Goal: Task Accomplishment & Management: Use online tool/utility

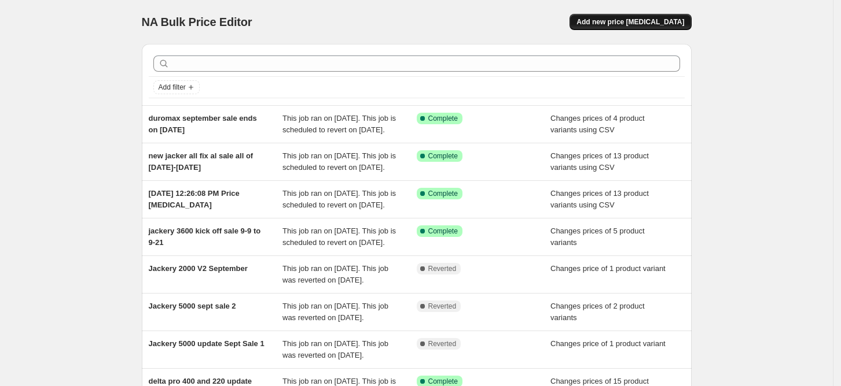
click at [634, 22] on span "Add new price [MEDICAL_DATA]" at bounding box center [630, 21] width 108 height 9
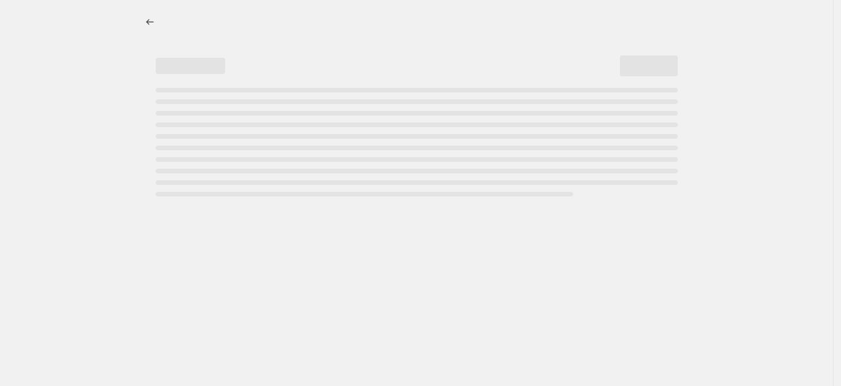
select select "percentage"
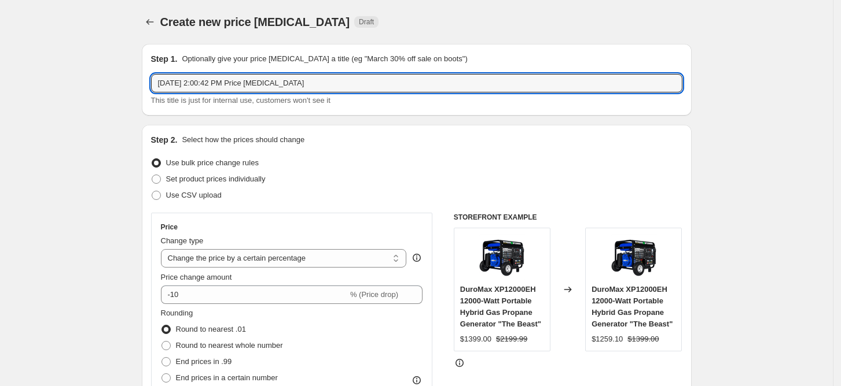
drag, startPoint x: 319, startPoint y: 82, endPoint x: 36, endPoint y: 64, distance: 283.4
type input "duromax 15000hx and 7000iht [PERSON_NAME] sept to the 30th"
click at [167, 185] on label "Set product prices individually" at bounding box center [208, 179] width 115 height 16
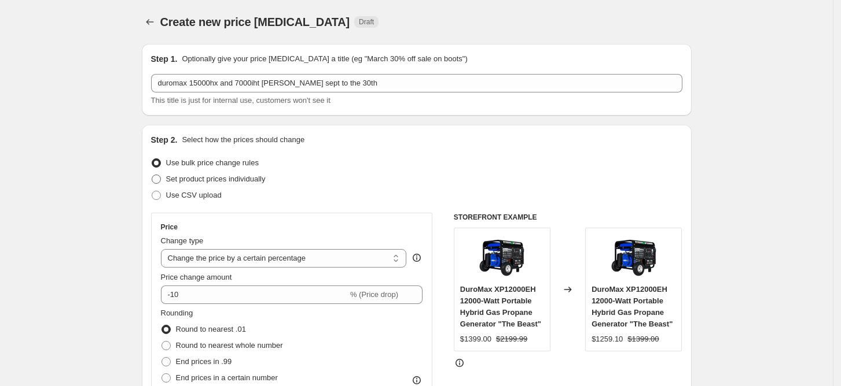
click at [161, 180] on span at bounding box center [156, 179] width 9 height 9
click at [152, 175] on input "Set product prices individually" at bounding box center [152, 175] width 1 height 1
radio input "true"
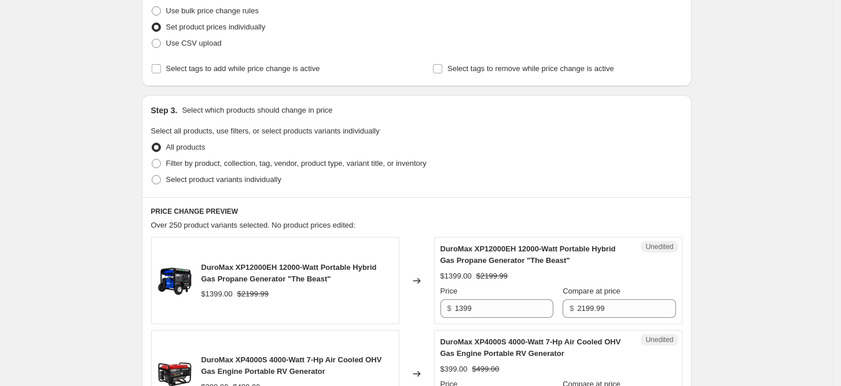
scroll to position [154, 0]
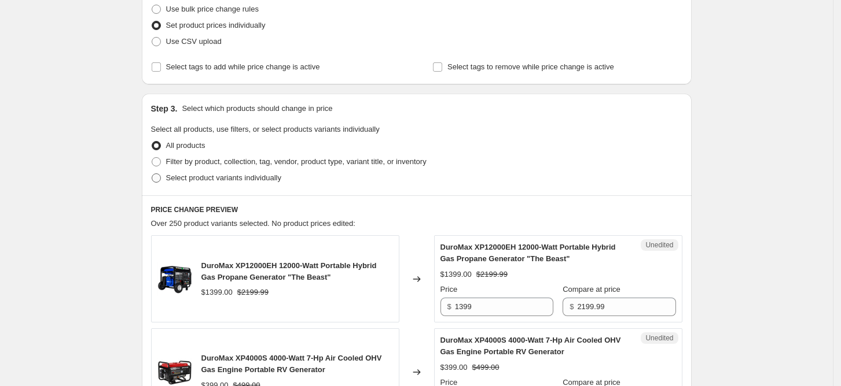
click at [159, 178] on span at bounding box center [156, 178] width 9 height 9
click at [152, 174] on input "Select product variants individually" at bounding box center [152, 174] width 1 height 1
radio input "true"
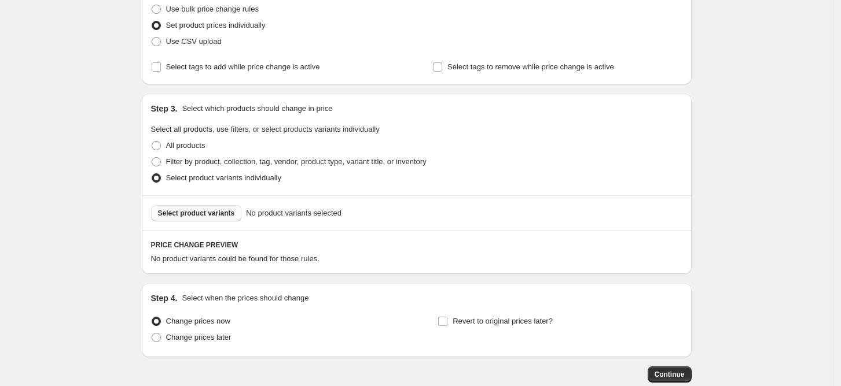
click at [196, 207] on button "Select product variants" at bounding box center [196, 213] width 91 height 16
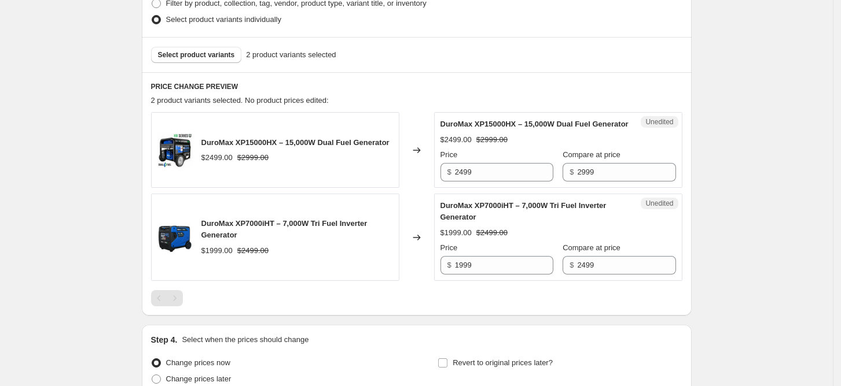
scroll to position [432, 0]
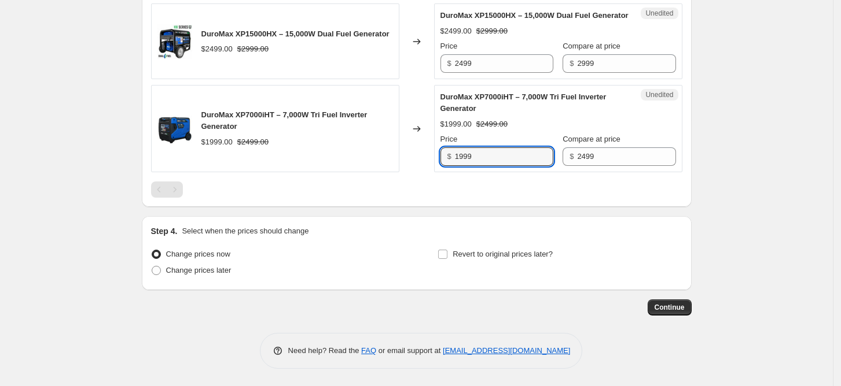
drag, startPoint x: 498, startPoint y: 161, endPoint x: 414, endPoint y: 155, distance: 84.7
click at [416, 155] on div "DuroMax XP7000iHT – 7,000W Tri Fuel Inverter Generator $1999.00 $2499.00 Change…" at bounding box center [416, 128] width 531 height 87
type input "1799"
click at [487, 62] on input "2499" at bounding box center [504, 63] width 98 height 19
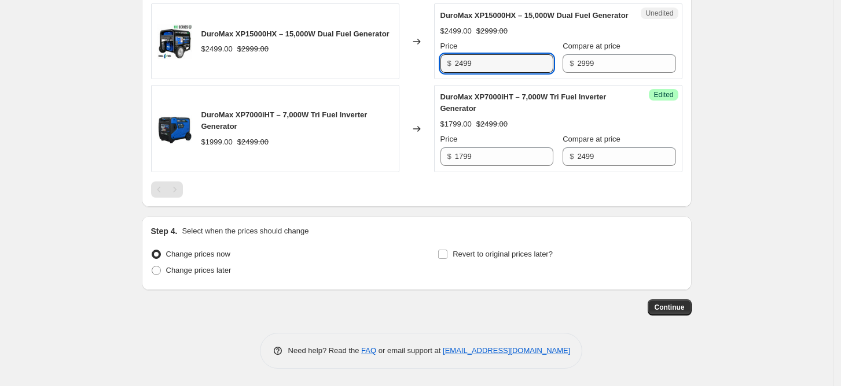
drag, startPoint x: 488, startPoint y: 67, endPoint x: 410, endPoint y: 62, distance: 78.3
click at [416, 63] on div "DuroMax XP15000HX – 15,000W Dual Fuel Generator $2499.00 $2999.00 Changed to Un…" at bounding box center [416, 41] width 531 height 76
type input "2299"
click at [442, 261] on label "Revert to original prices later?" at bounding box center [494, 254] width 115 height 16
click at [442, 259] on input "Revert to original prices later?" at bounding box center [442, 254] width 9 height 9
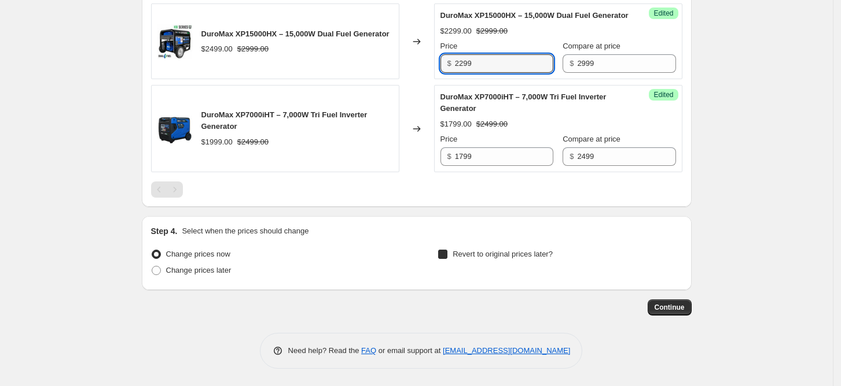
checkbox input "true"
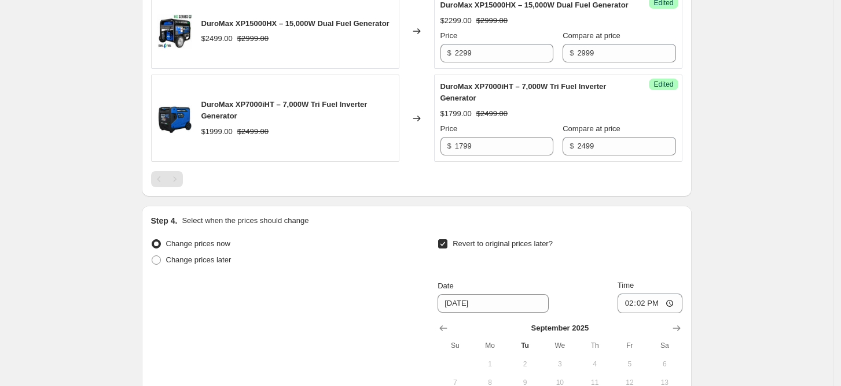
scroll to position [629, 0]
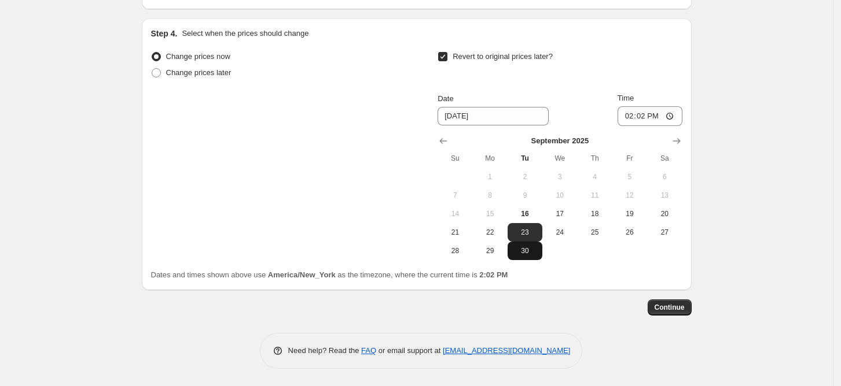
click at [534, 253] on span "30" at bounding box center [524, 250] width 25 height 9
type input "[DATE]"
click at [631, 120] on input "14:02" at bounding box center [649, 116] width 65 height 20
type input "23:02"
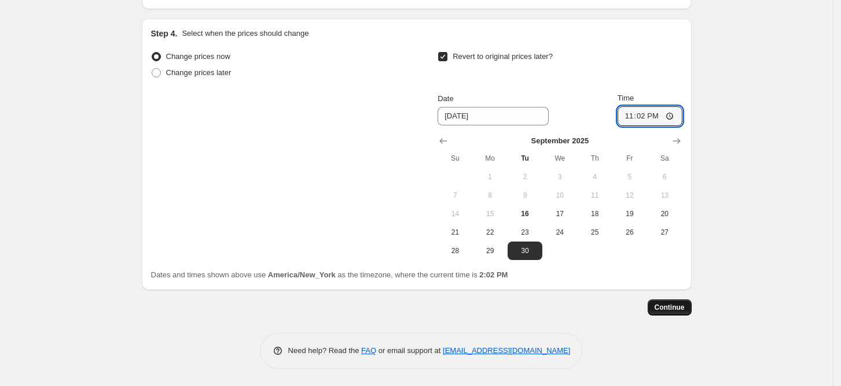
click at [681, 303] on span "Continue" at bounding box center [669, 307] width 30 height 9
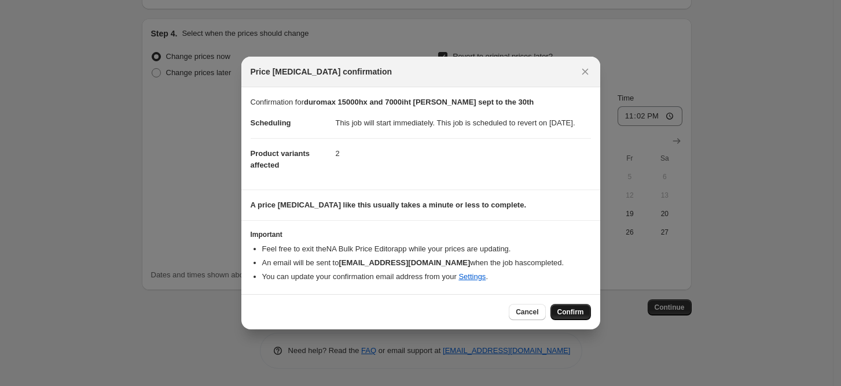
click at [578, 310] on button "Confirm" at bounding box center [570, 312] width 40 height 16
type input "duromax 15000hx and 7000iht [PERSON_NAME] sept to the 30th"
